Goal: Transaction & Acquisition: Book appointment/travel/reservation

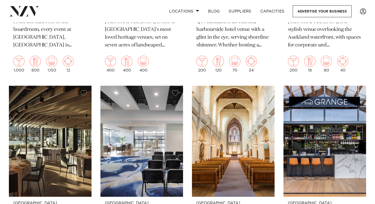
scroll to position [1278, 0]
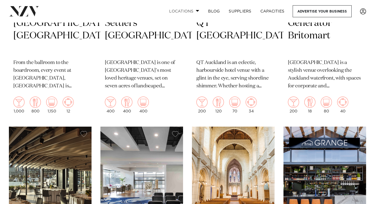
click at [183, 12] on link "Locations" at bounding box center [184, 11] width 39 height 12
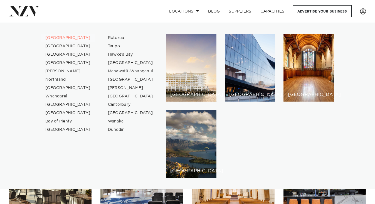
click at [59, 35] on link "[GEOGRAPHIC_DATA]" at bounding box center [68, 38] width 54 height 8
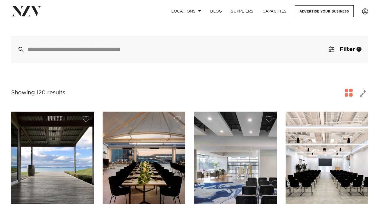
scroll to position [119, 0]
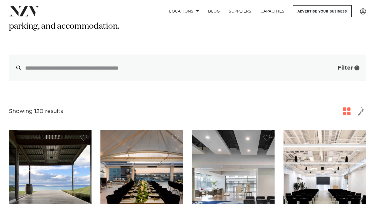
click at [336, 55] on button "Filter 1" at bounding box center [343, 67] width 46 height 27
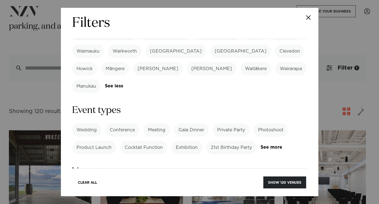
scroll to position [210, 0]
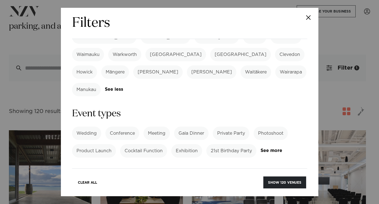
click at [93, 126] on label "Wedding" at bounding box center [86, 132] width 29 height 13
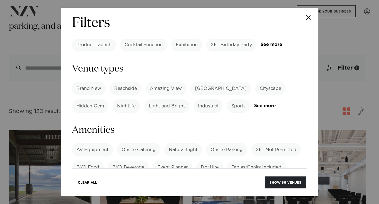
scroll to position [316, 0]
click at [85, 142] on div "AV Equipment Onsite Catering Natural Light Onsite Parking 21st Not Permitted BY…" at bounding box center [189, 162] width 235 height 40
click at [86, 177] on link "See more" at bounding box center [93, 179] width 43 height 5
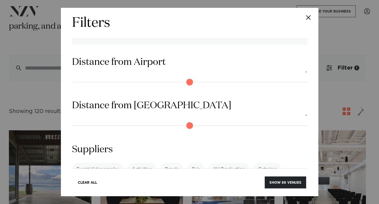
scroll to position [633, 0]
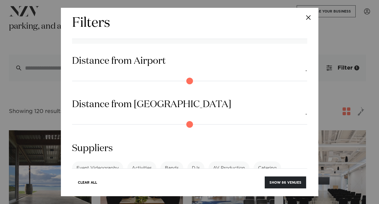
click at [115, 196] on link "See more" at bounding box center [93, 198] width 43 height 5
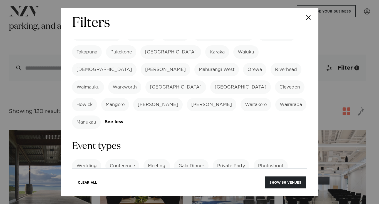
scroll to position [199, 0]
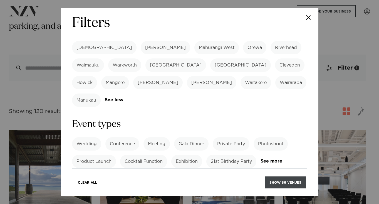
click at [281, 182] on button "Show 86 venues" at bounding box center [285, 182] width 41 height 12
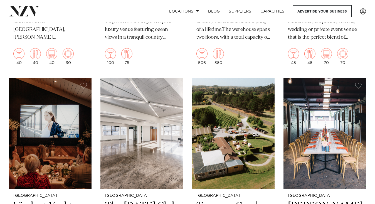
scroll to position [4164, 0]
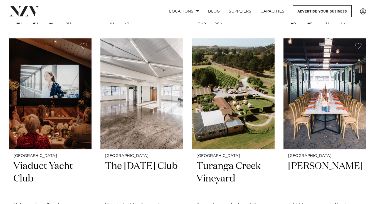
click at [336, 104] on img at bounding box center [324, 93] width 83 height 111
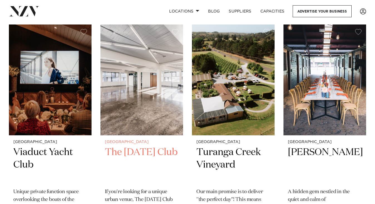
scroll to position [4178, 0]
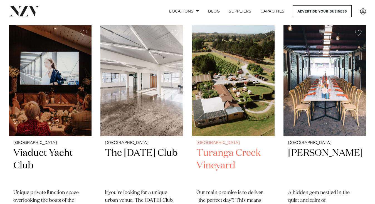
click at [247, 93] on img at bounding box center [233, 80] width 83 height 111
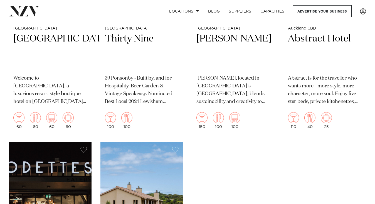
scroll to position [5069, 0]
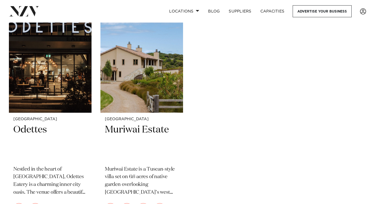
scroll to position [5159, 0]
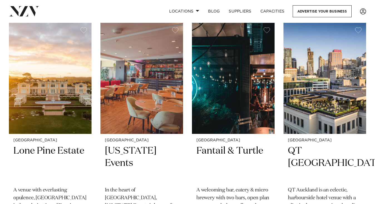
scroll to position [0, 0]
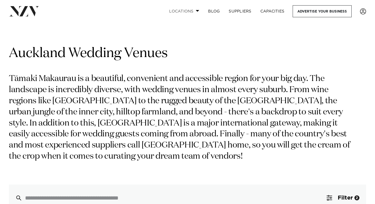
click at [191, 12] on link "Locations" at bounding box center [184, 11] width 39 height 12
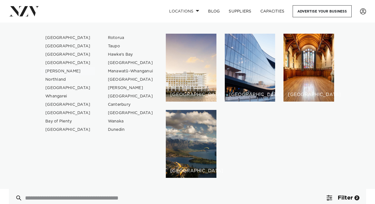
click at [53, 67] on link "[PERSON_NAME]" at bounding box center [68, 71] width 54 height 8
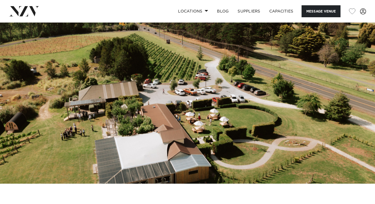
scroll to position [14, 0]
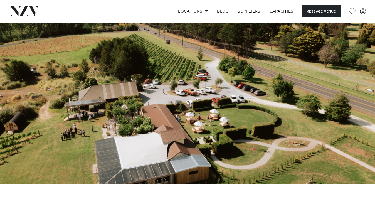
click at [243, 59] on img at bounding box center [187, 96] width 375 height 176
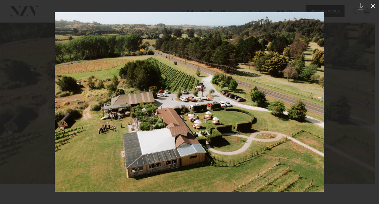
click at [372, 6] on icon at bounding box center [372, 6] width 7 height 7
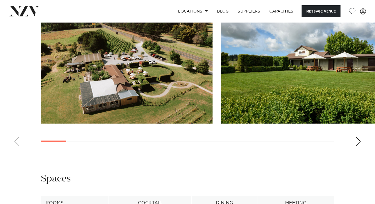
scroll to position [550, 0]
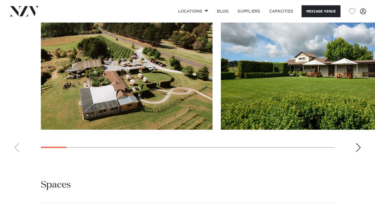
click at [355, 154] on swiper-container at bounding box center [187, 80] width 375 height 153
click at [361, 152] on div "Next slide" at bounding box center [358, 147] width 6 height 9
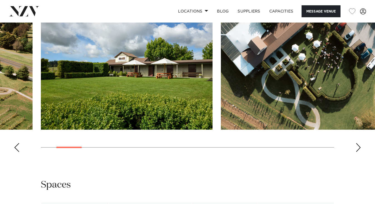
click at [361, 152] on div "Next slide" at bounding box center [358, 147] width 6 height 9
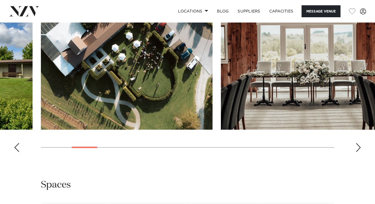
click at [361, 152] on div "Next slide" at bounding box center [358, 147] width 6 height 9
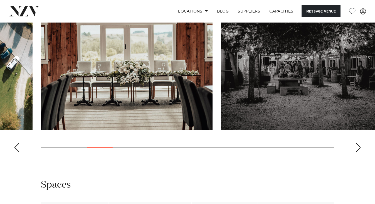
click at [361, 152] on div "Next slide" at bounding box center [358, 147] width 6 height 9
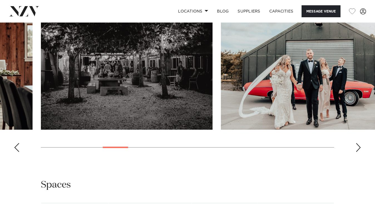
click at [361, 152] on div "Next slide" at bounding box center [358, 147] width 6 height 9
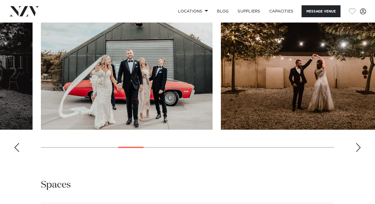
click at [361, 152] on div "Next slide" at bounding box center [358, 147] width 6 height 9
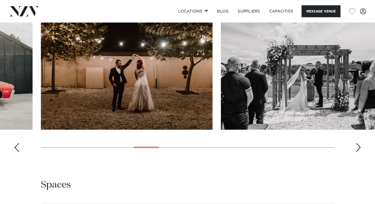
click at [361, 152] on div "Next slide" at bounding box center [358, 147] width 6 height 9
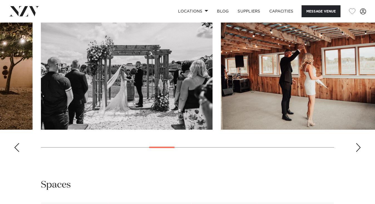
click at [361, 152] on div "Next slide" at bounding box center [358, 147] width 6 height 9
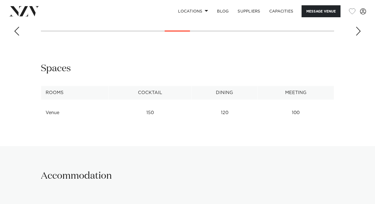
scroll to position [691, 0]
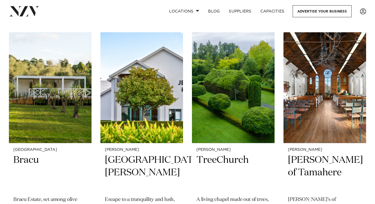
scroll to position [450, 0]
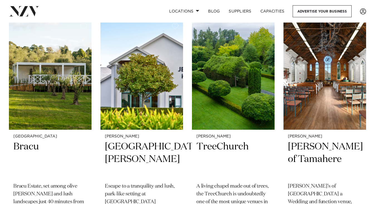
click at [84, 89] on img at bounding box center [50, 74] width 83 height 111
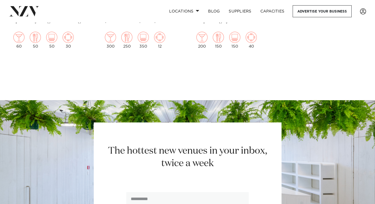
scroll to position [1120, 0]
